Goal: Navigation & Orientation: Find specific page/section

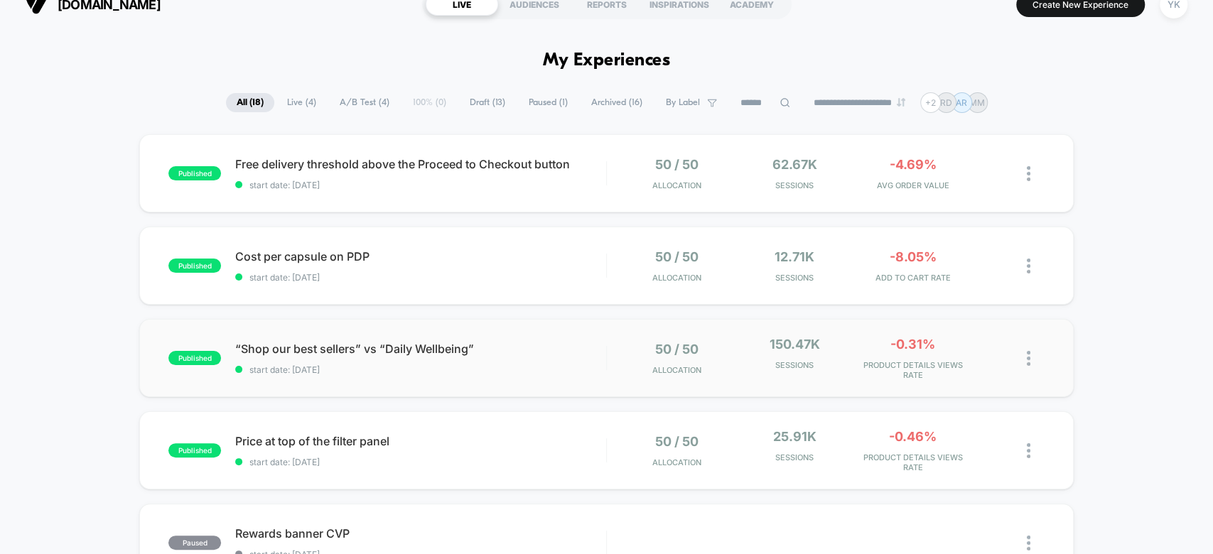
scroll to position [22, 0]
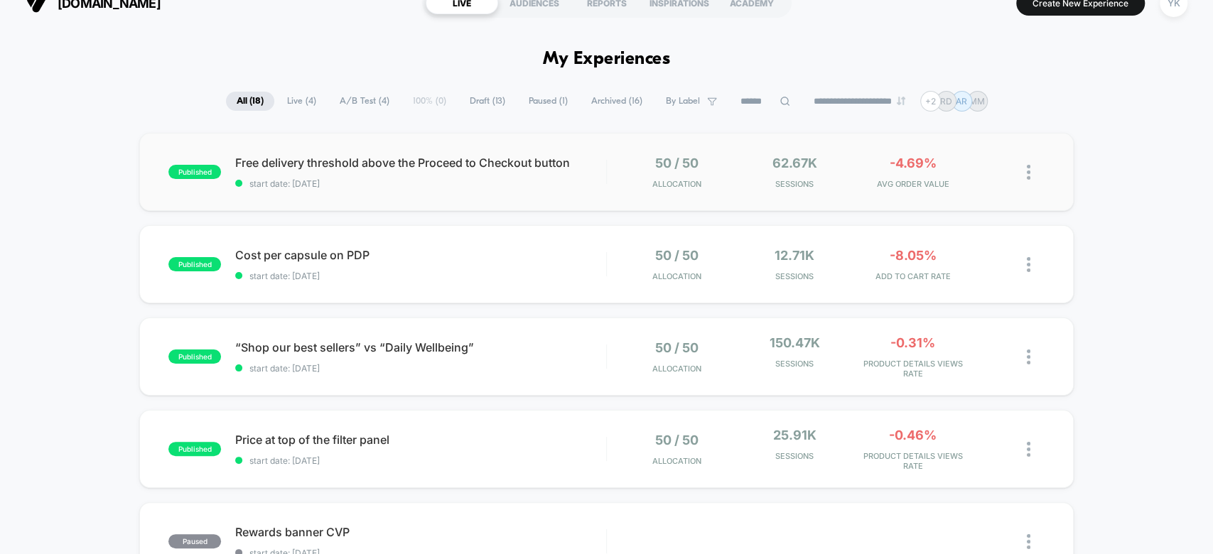
click at [934, 193] on div "published Free delivery threshold above the Proceed to Checkout button start da…" at bounding box center [606, 172] width 934 height 78
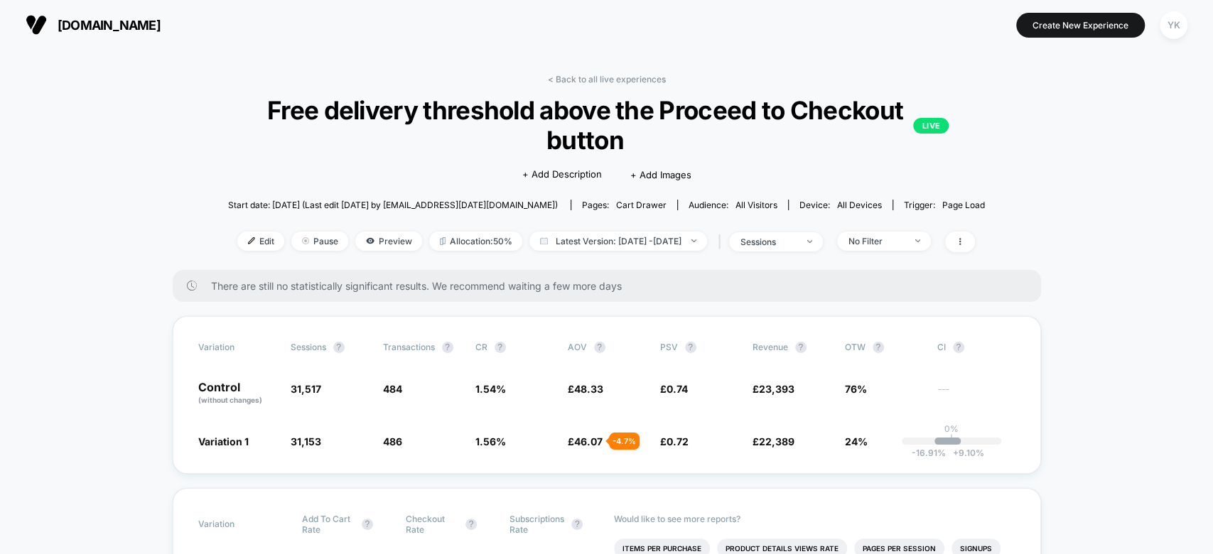
click at [558, 75] on link "< Back to all live experiences" at bounding box center [606, 79] width 118 height 11
